Goal: Task Accomplishment & Management: Use online tool/utility

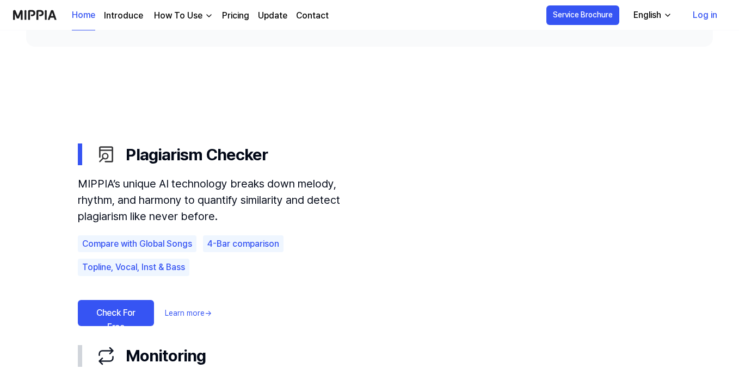
scroll to position [545, 0]
click at [115, 313] on link "Check For Free" at bounding box center [116, 313] width 76 height 26
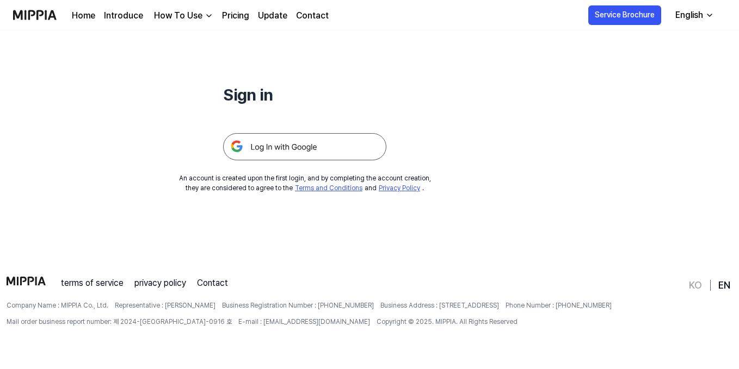
scroll to position [0, 0]
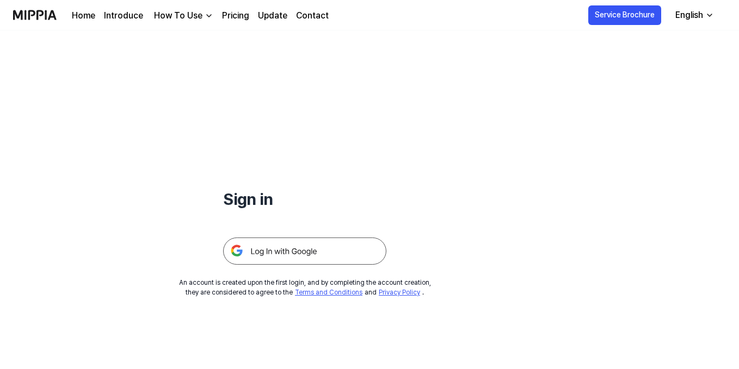
click at [272, 242] on img at bounding box center [304, 251] width 163 height 27
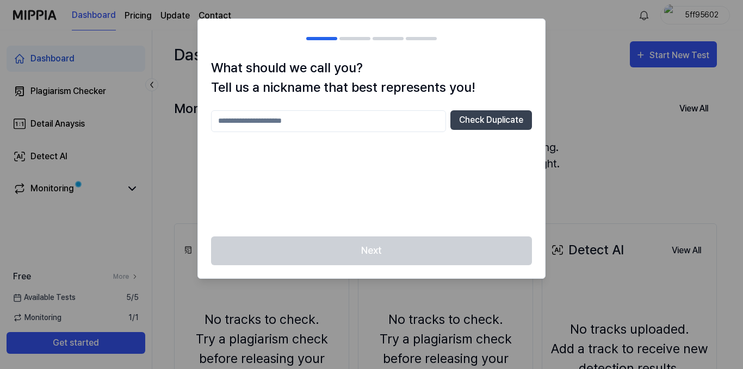
click at [292, 123] on input "text" at bounding box center [328, 121] width 235 height 22
click at [461, 116] on button "Check Duplicate" at bounding box center [491, 120] width 82 height 20
click at [253, 120] on input "*****" at bounding box center [328, 121] width 235 height 22
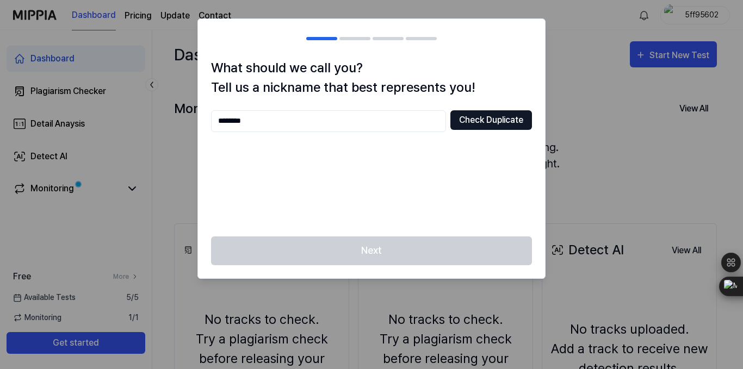
type input "********"
click at [468, 121] on button "Check Duplicate" at bounding box center [491, 120] width 82 height 20
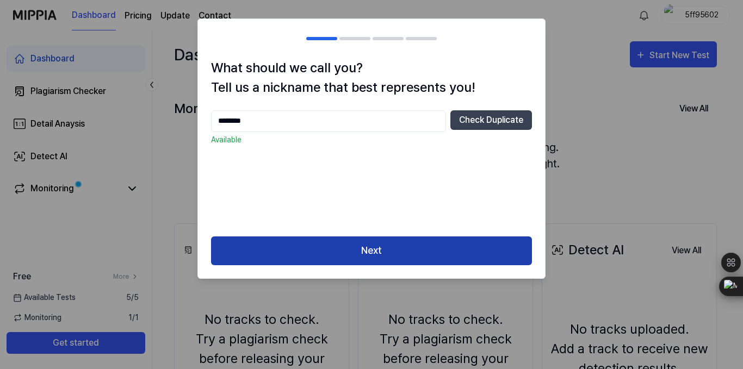
click at [387, 244] on button "Next" at bounding box center [371, 251] width 321 height 29
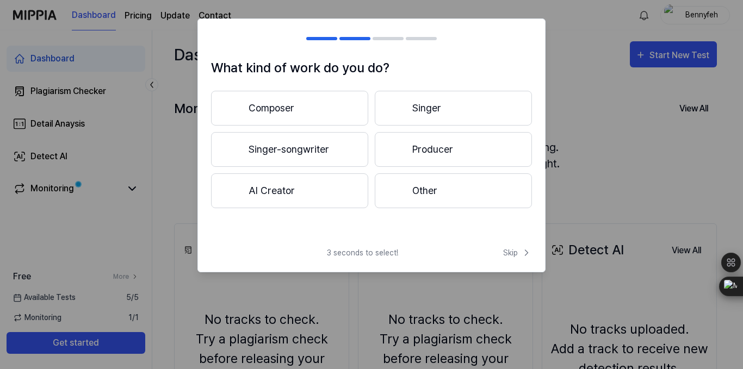
click at [316, 110] on button "Composer" at bounding box center [289, 108] width 157 height 35
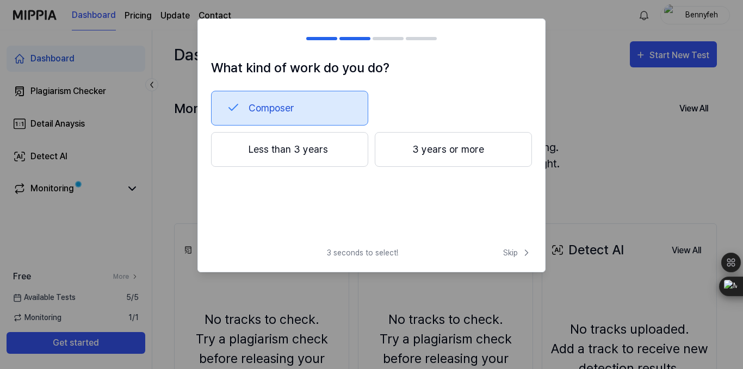
click at [318, 150] on button "Less than 3 years" at bounding box center [289, 149] width 157 height 35
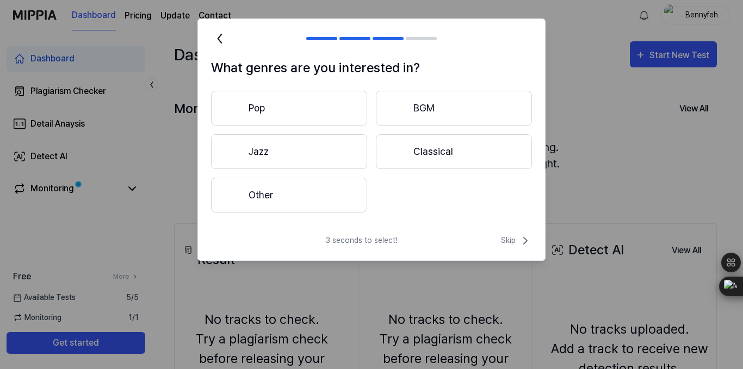
click at [434, 148] on button "Classical" at bounding box center [454, 151] width 156 height 35
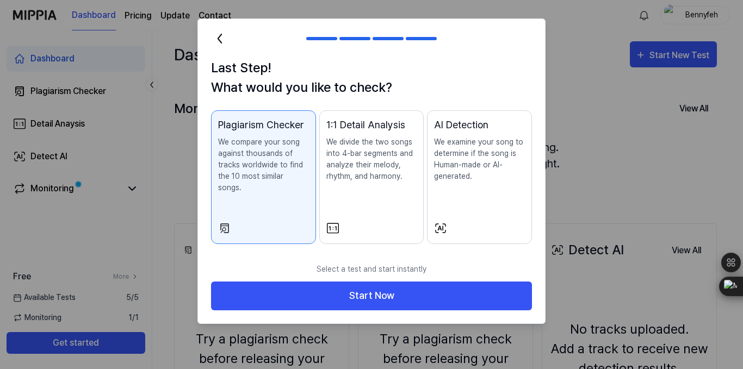
click at [380, 198] on div "1:1 Detail Analysis We divide the two songs into 4-bar segments and analyze the…" at bounding box center [371, 160] width 91 height 86
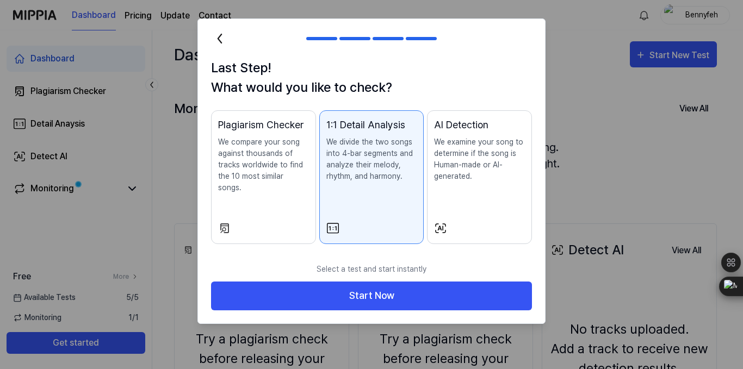
click at [297, 185] on div "Plagiarism Checker We compare your song against thousands of tracks worldwide t…" at bounding box center [263, 166] width 91 height 98
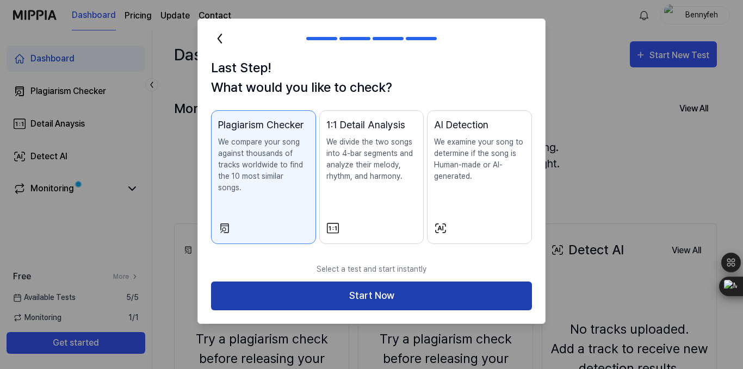
click at [340, 287] on button "Start Now" at bounding box center [371, 296] width 321 height 29
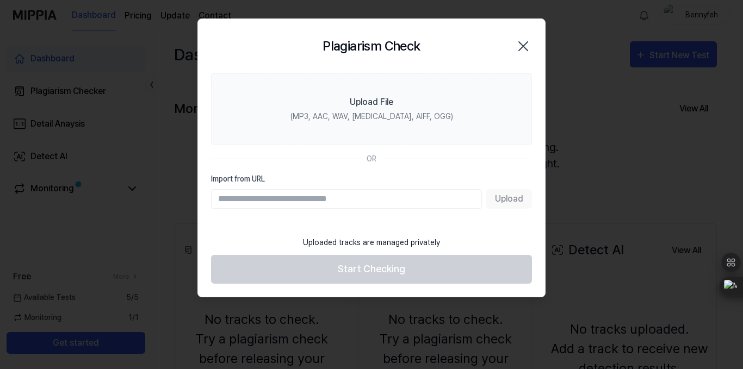
click at [505, 200] on div "Upload" at bounding box center [371, 199] width 321 height 20
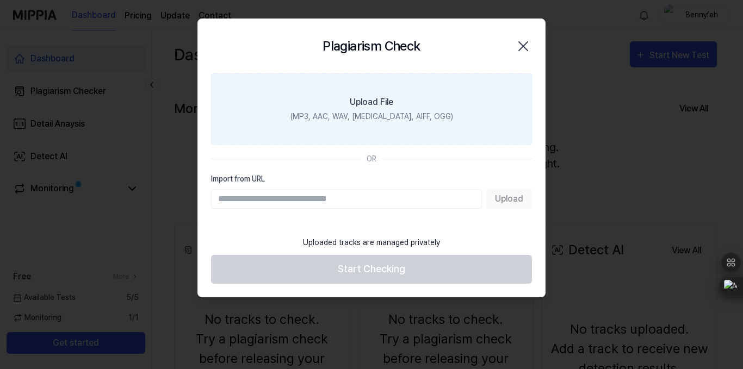
click at [362, 107] on div "Upload File" at bounding box center [372, 102] width 44 height 13
click at [0, 0] on input "Upload File (MP3, AAC, WAV, [MEDICAL_DATA], AIFF, OGG)" at bounding box center [0, 0] width 0 height 0
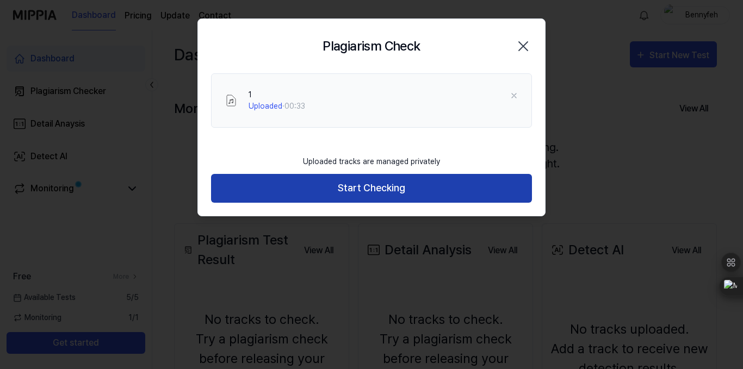
click at [334, 181] on button "Start Checking" at bounding box center [371, 188] width 321 height 29
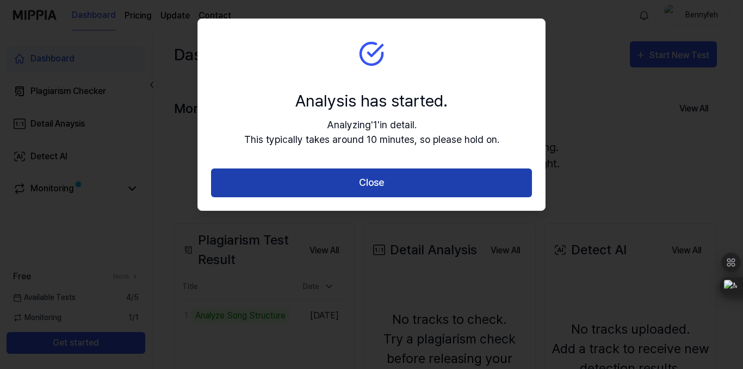
click at [388, 177] on button "Close" at bounding box center [371, 183] width 321 height 29
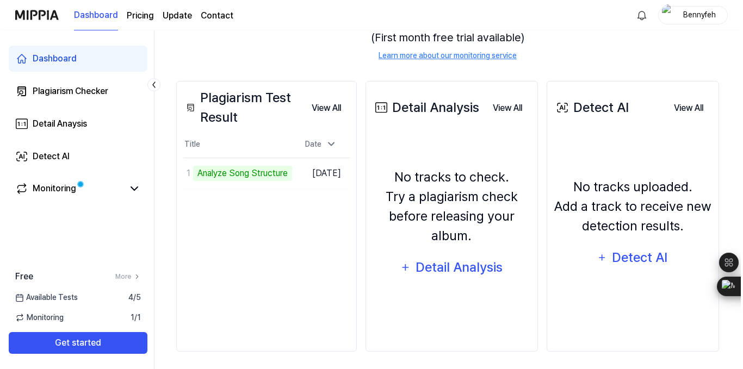
scroll to position [147, 0]
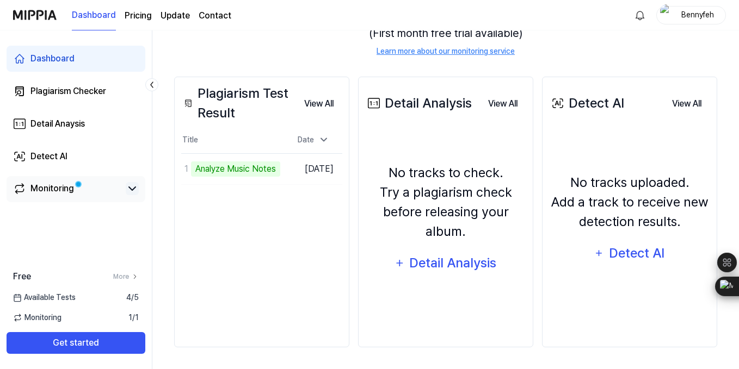
click at [129, 186] on icon at bounding box center [132, 188] width 13 height 13
click at [259, 168] on td "1 0% Go to Results" at bounding box center [232, 169] width 103 height 30
click at [207, 168] on div "0%" at bounding box center [201, 169] width 21 height 15
click at [233, 169] on td "1 0% Go to Results" at bounding box center [232, 169] width 103 height 30
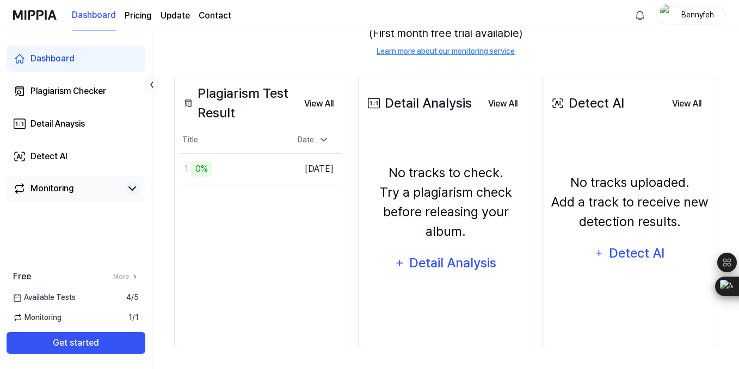
click at [129, 190] on icon at bounding box center [132, 188] width 13 height 13
click at [129, 190] on icon at bounding box center [132, 188] width 7 height 3
click at [247, 169] on td "1 0% Go to Results" at bounding box center [232, 169] width 103 height 30
click at [204, 170] on div "0%" at bounding box center [201, 169] width 21 height 15
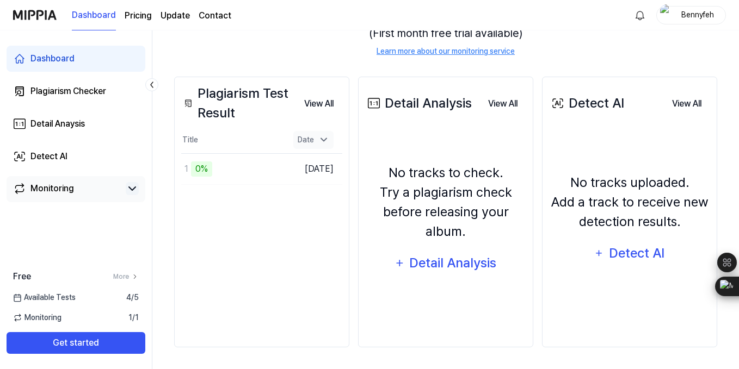
click at [320, 144] on icon at bounding box center [323, 139] width 11 height 11
click at [320, 144] on icon at bounding box center [323, 140] width 11 height 11
click at [250, 168] on td "1 0% Go to Results" at bounding box center [232, 169] width 103 height 30
click at [250, 225] on div "Plagiarism Test Result View All Plagiarism Test Result Title Date 1 0% Go to Re…" at bounding box center [261, 212] width 175 height 271
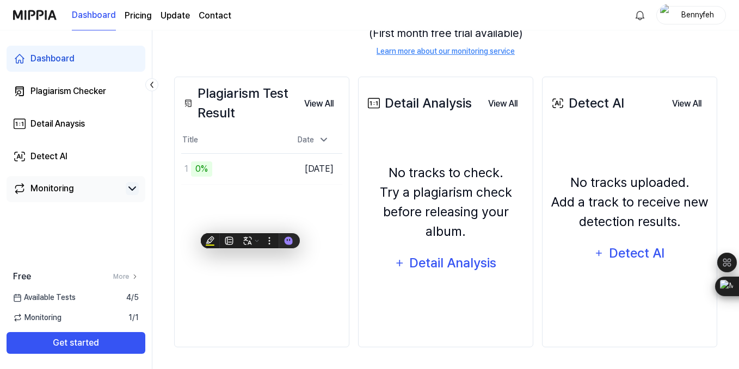
click at [244, 79] on div "Plagiarism Test Result View All Plagiarism Test Result Title Date 1 0% Go to Re…" at bounding box center [261, 212] width 175 height 271
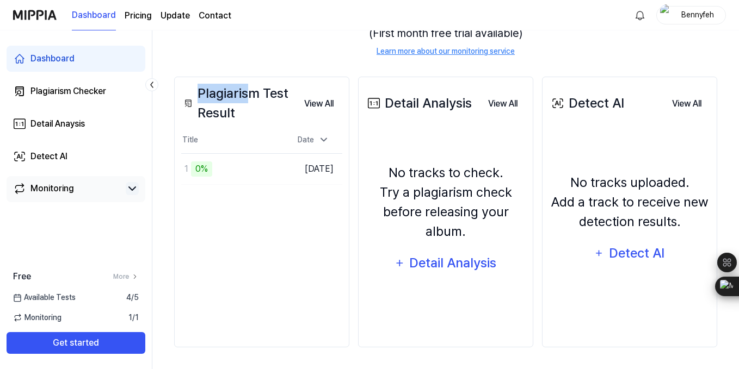
click at [244, 101] on div "Plagiarism Test Result" at bounding box center [238, 103] width 114 height 39
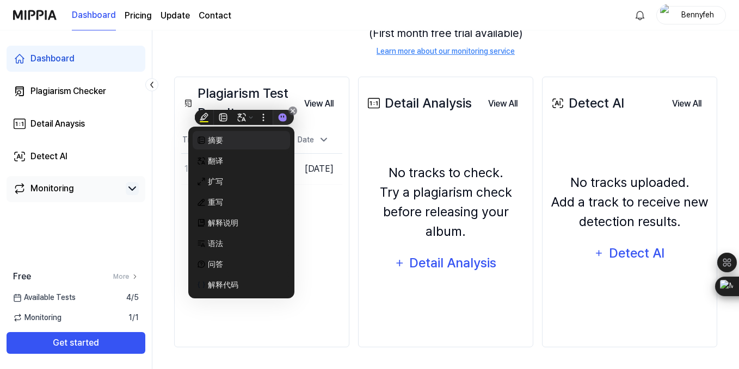
click at [262, 132] on div "摘要" at bounding box center [241, 140] width 97 height 18
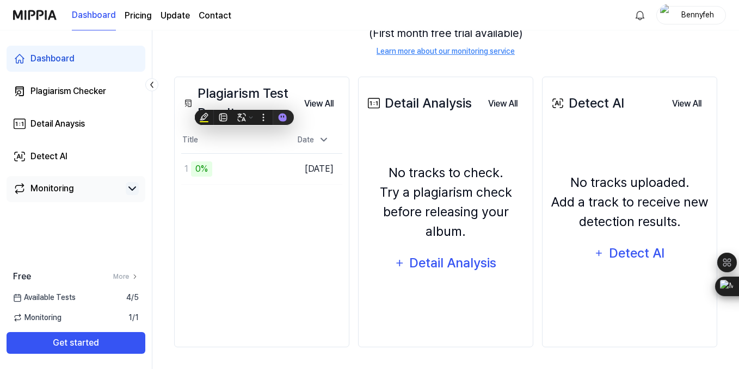
click at [583, 138] on div "No tracks uploaded. Add a track to receive new detection results. Detect AI" at bounding box center [629, 220] width 161 height 168
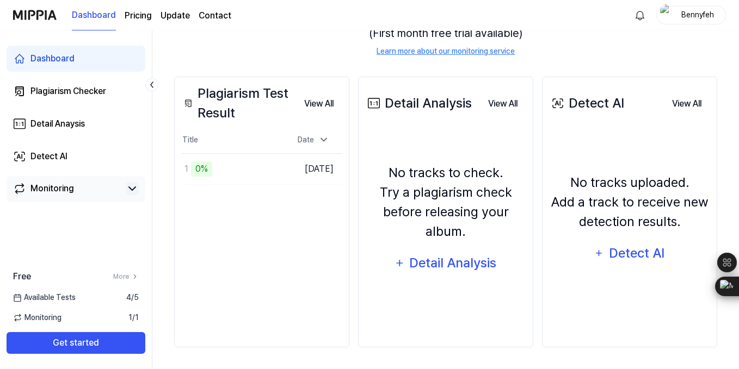
click at [604, 188] on div "No tracks uploaded. Add a track to receive new detection results." at bounding box center [629, 202] width 161 height 59
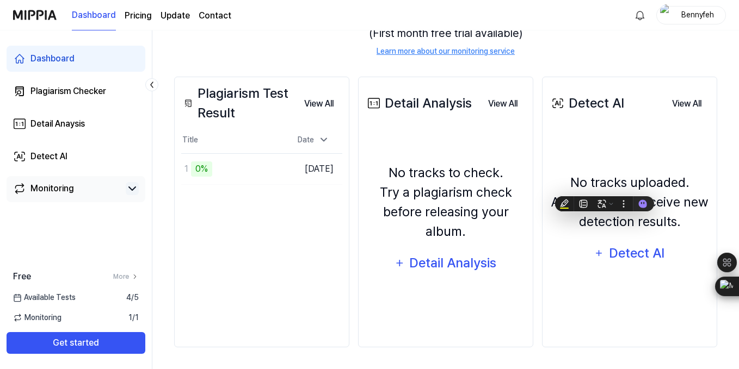
click at [604, 100] on div "Detect AI" at bounding box center [586, 104] width 75 height 20
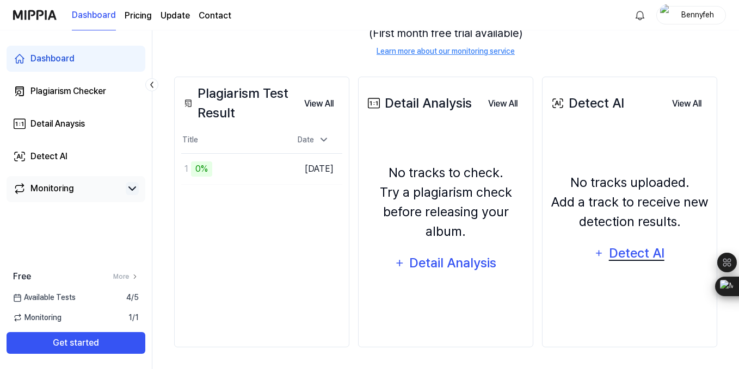
click at [634, 246] on div "Detect AI" at bounding box center [636, 253] width 58 height 21
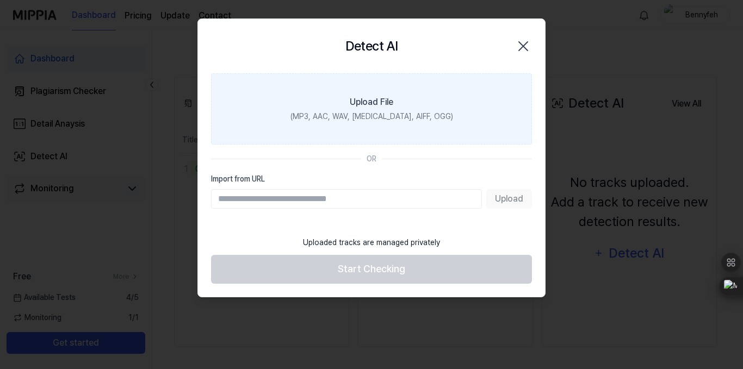
click at [361, 115] on div "(MP3, AAC, WAV, [MEDICAL_DATA], AIFF, OGG)" at bounding box center [371, 116] width 163 height 11
click at [0, 0] on input "Upload File (MP3, AAC, WAV, [MEDICAL_DATA], AIFF, OGG)" at bounding box center [0, 0] width 0 height 0
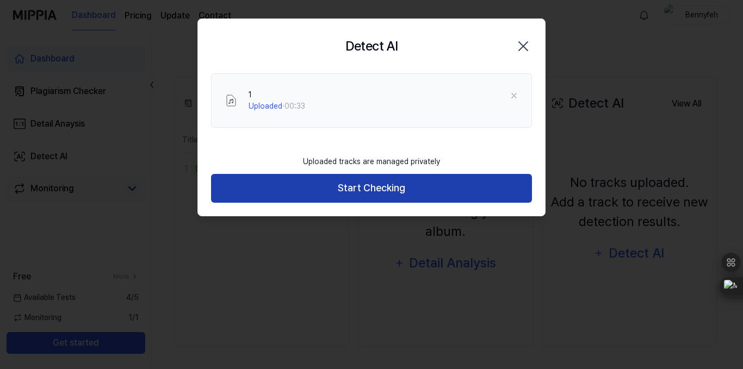
click at [361, 183] on button "Start Checking" at bounding box center [371, 188] width 321 height 29
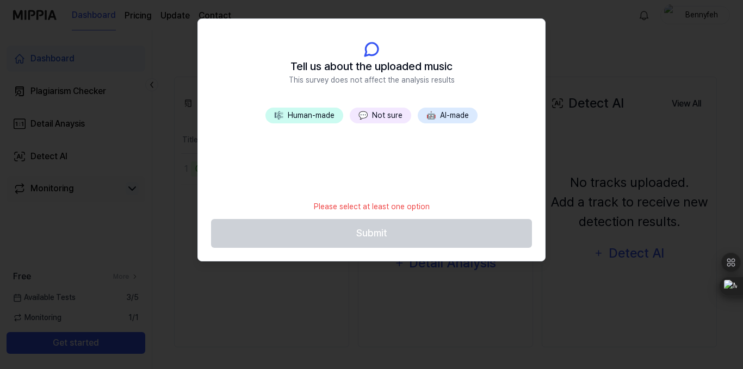
click at [438, 112] on button "🤖 AI-made" at bounding box center [448, 116] width 60 height 16
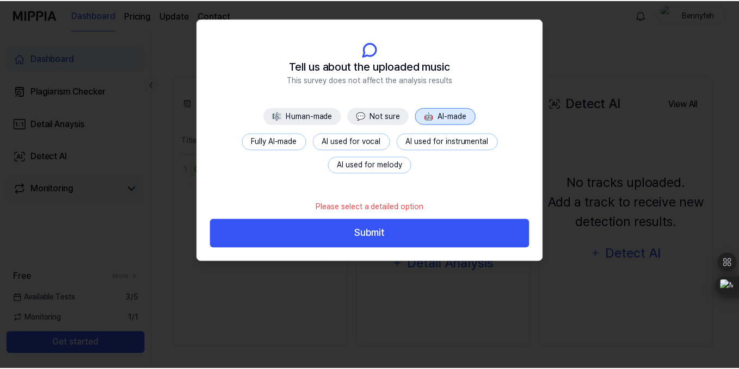
scroll to position [125, 0]
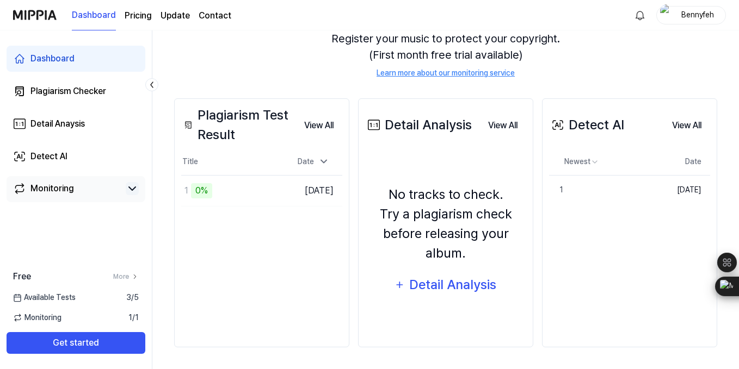
click at [602, 263] on div "Detect AI View All Detect AI Newest Date 1 Delete [DATE] View All" at bounding box center [629, 222] width 175 height 249
